Goal: Complete application form

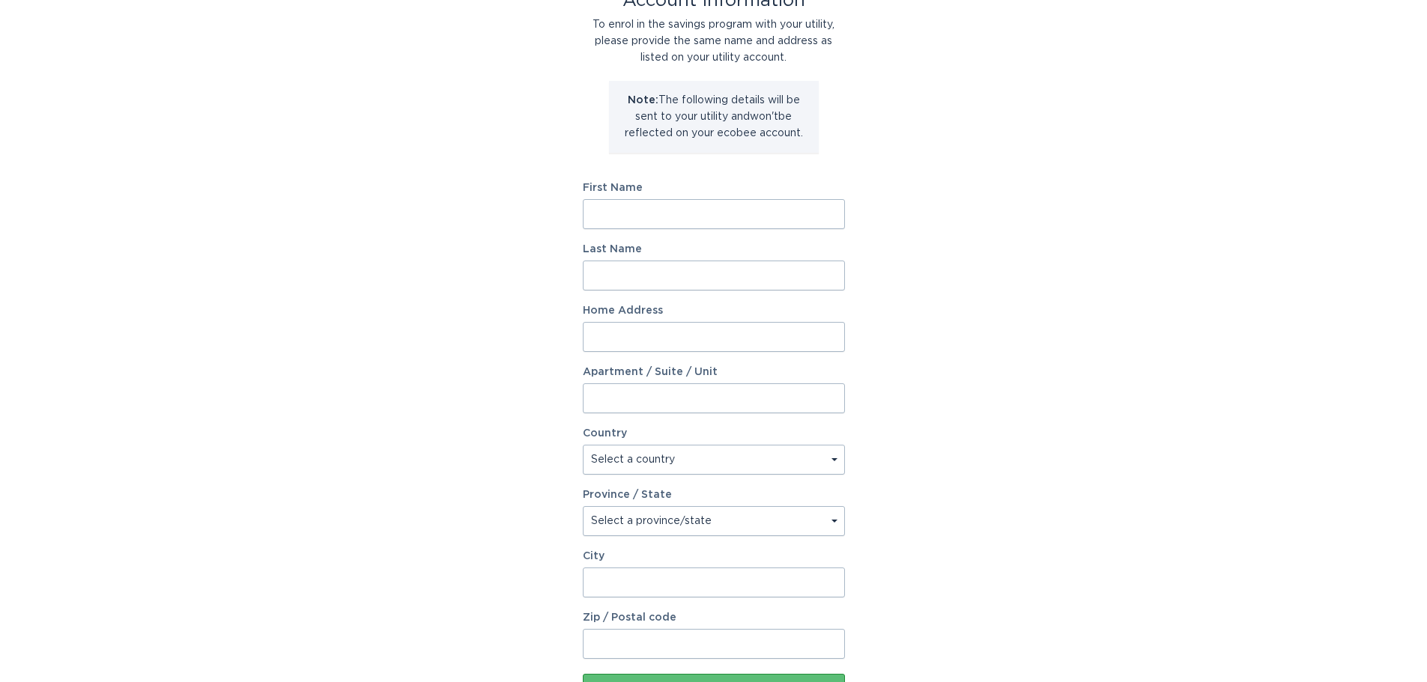
scroll to position [75, 0]
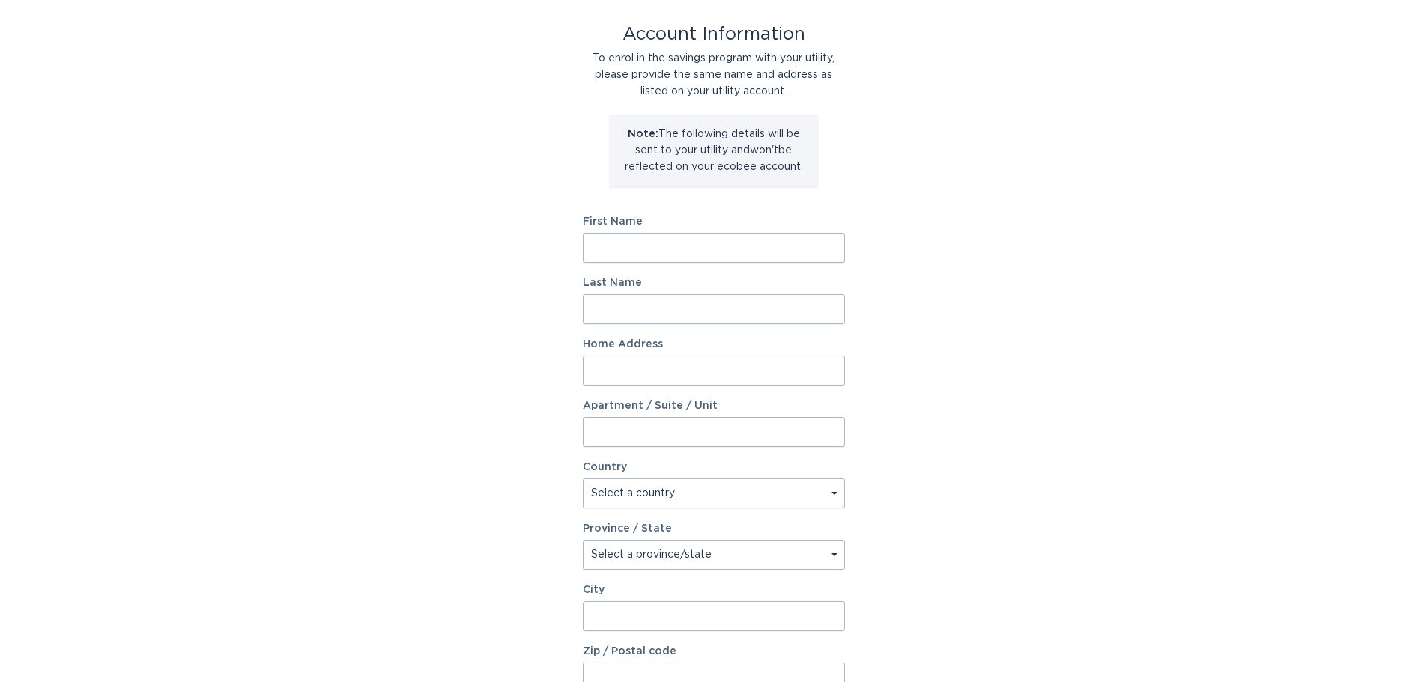
click at [643, 246] on input "First Name" at bounding box center [714, 248] width 262 height 30
type input "[PERSON_NAME]"
type input "Gornik"
click at [654, 374] on input "Home Address" at bounding box center [714, 371] width 262 height 30
type input "[STREET_ADDRESS]"
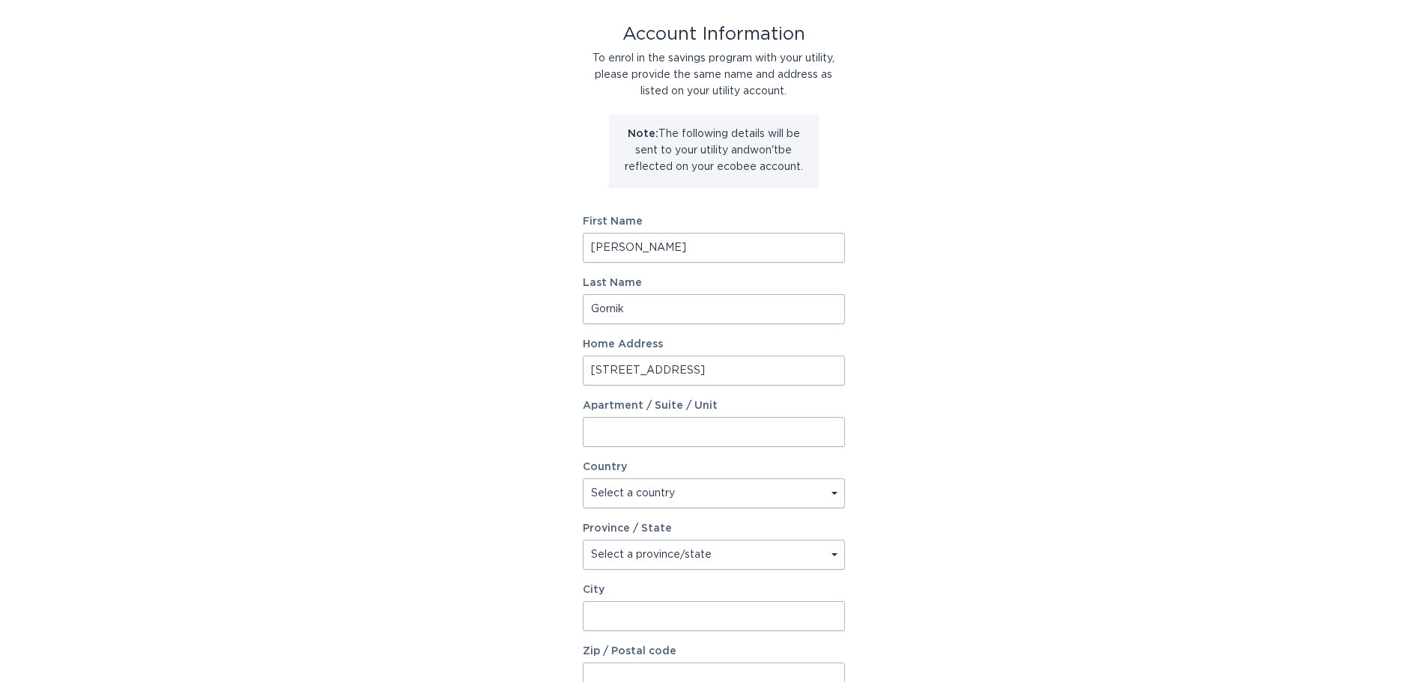
click at [673, 487] on select "Select a country [GEOGRAPHIC_DATA] [GEOGRAPHIC_DATA]" at bounding box center [714, 494] width 262 height 30
select select "CA"
click at [583, 479] on select "Select a country [GEOGRAPHIC_DATA] [GEOGRAPHIC_DATA]" at bounding box center [714, 494] width 262 height 30
click at [649, 556] on select "Select a province/state [GEOGRAPHIC_DATA] [GEOGRAPHIC_DATA] [GEOGRAPHIC_DATA] […" at bounding box center [714, 555] width 262 height 30
select select "ON"
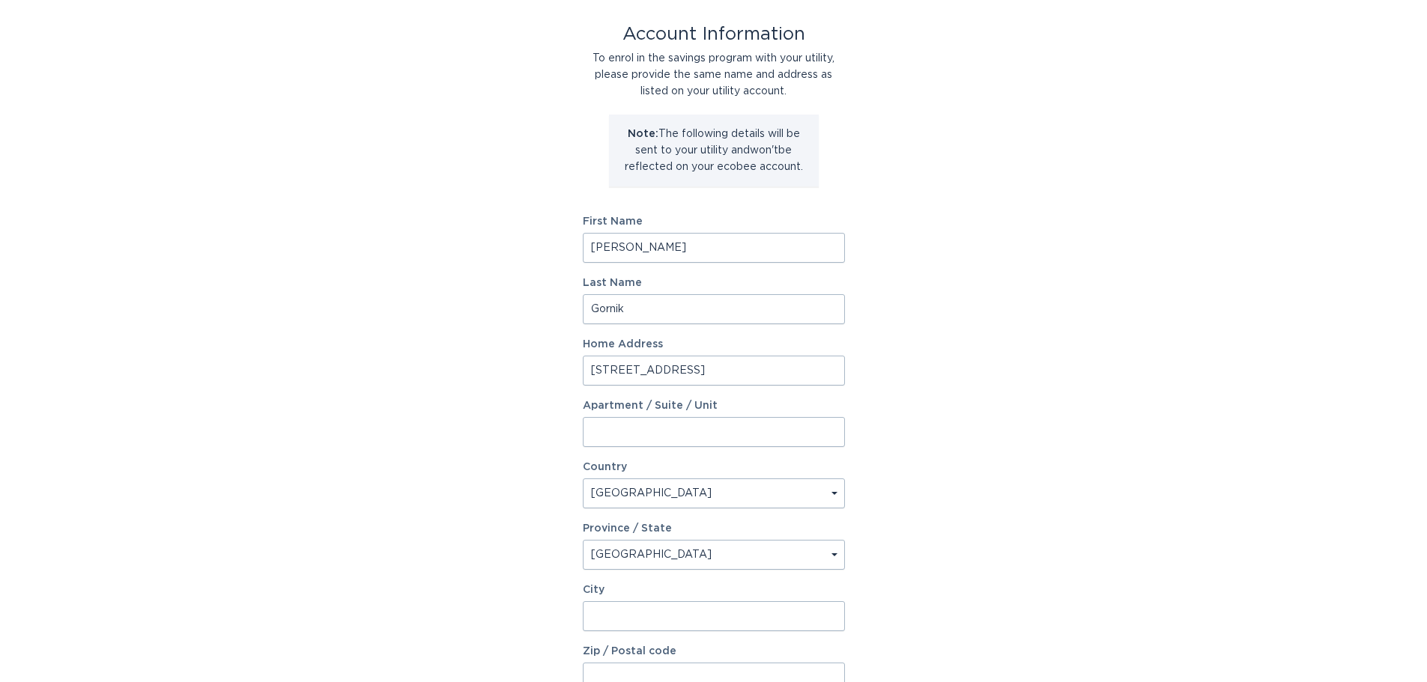
click at [583, 540] on select "Select a province/state [GEOGRAPHIC_DATA] [GEOGRAPHIC_DATA] [GEOGRAPHIC_DATA] […" at bounding box center [714, 555] width 262 height 30
click at [592, 616] on input "City" at bounding box center [714, 616] width 262 height 30
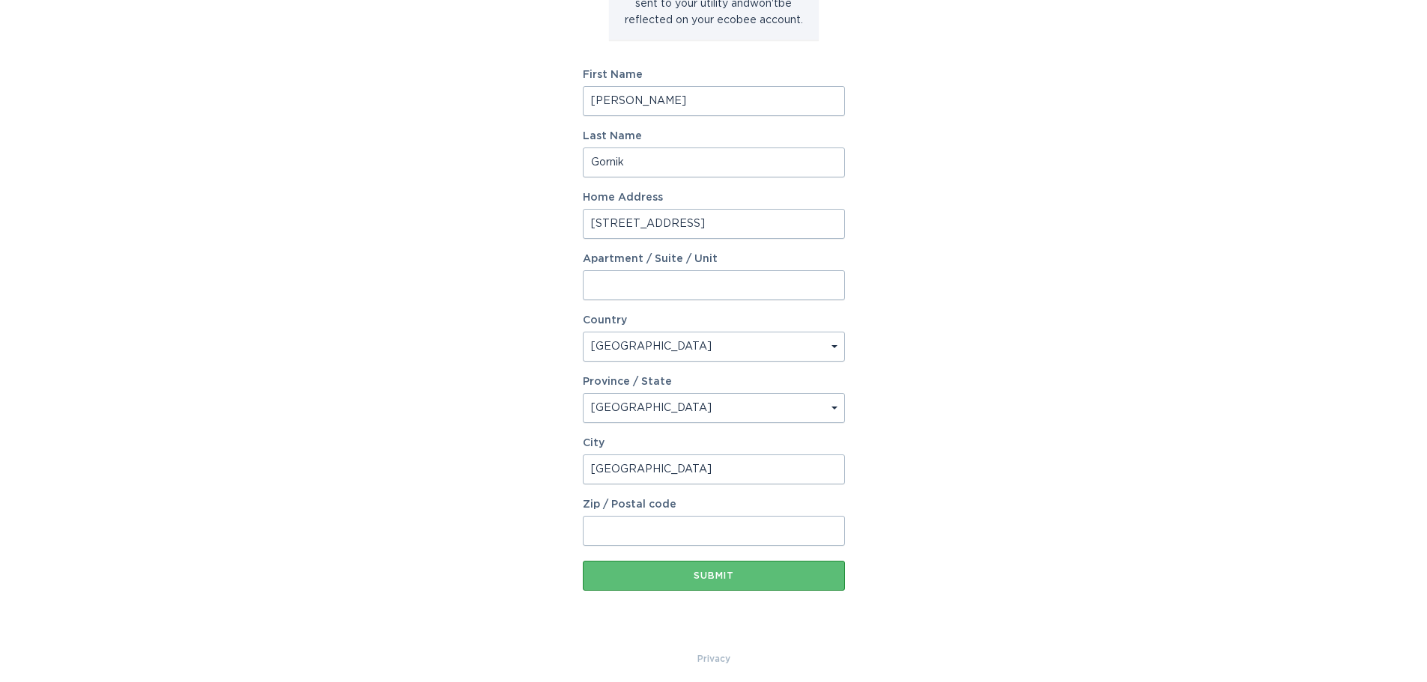
scroll to position [229, 0]
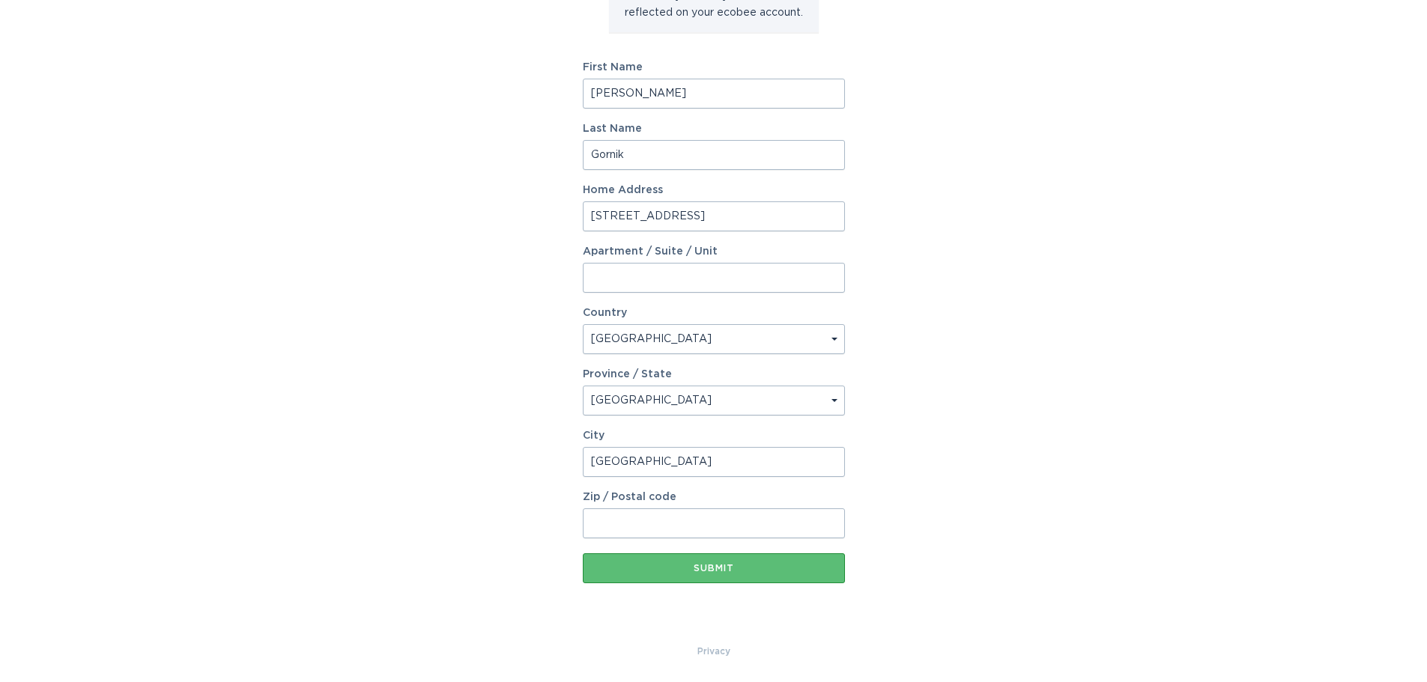
type input "[GEOGRAPHIC_DATA]"
click at [642, 534] on input "Zip / Postal code" at bounding box center [714, 524] width 262 height 30
type input "L4A 0Y2"
click at [698, 579] on button "Submit" at bounding box center [714, 568] width 262 height 30
